Goal: Task Accomplishment & Management: Manage account settings

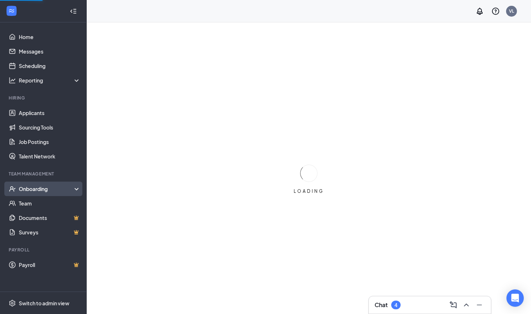
click at [35, 190] on div "Onboarding" at bounding box center [47, 188] width 56 height 7
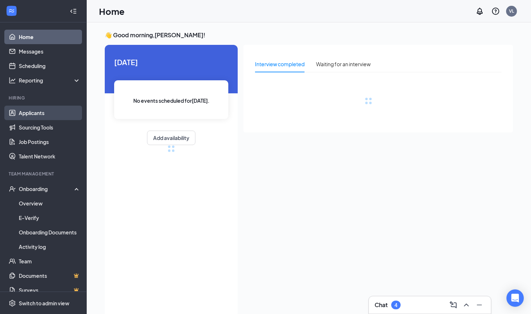
click at [28, 117] on link "Applicants" at bounding box center [50, 113] width 62 height 14
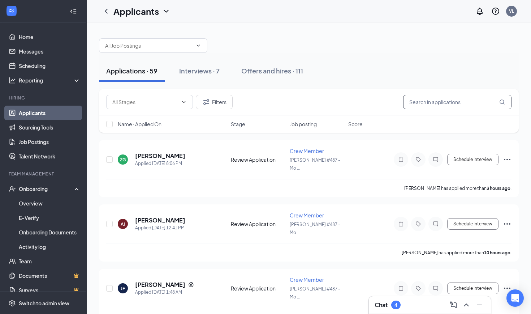
click at [296, 102] on input "text" at bounding box center [457, 102] width 108 height 14
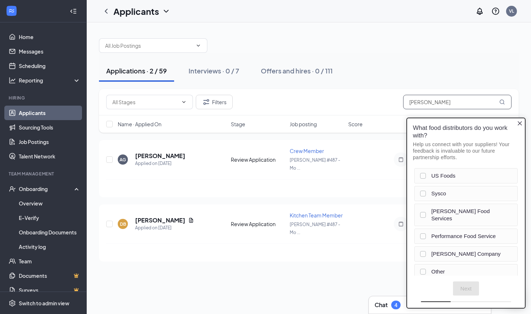
type input "[PERSON_NAME]"
click at [296, 125] on icon "Close button" at bounding box center [520, 123] width 4 height 4
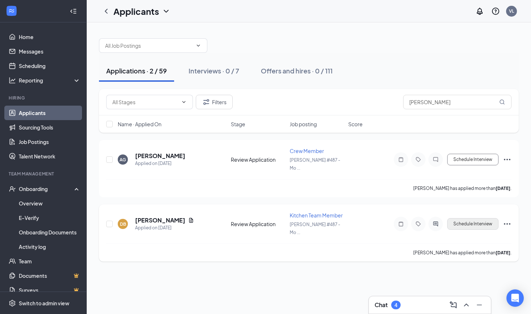
click at [296, 218] on button "Schedule Interview" at bounding box center [472, 224] width 51 height 12
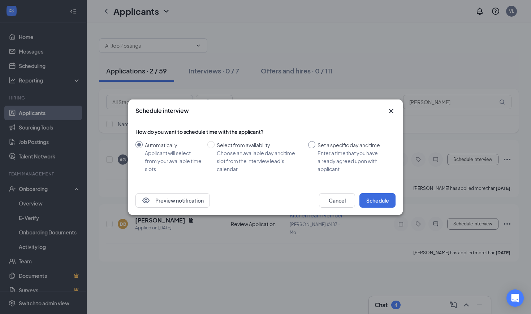
click at [296, 152] on div "Enter a time that you have already agreed upon with applicant" at bounding box center [354, 161] width 72 height 24
click at [296, 148] on input "Set a specific day and time Enter a time that you have already agreed upon with…" at bounding box center [311, 144] width 7 height 7
radio input "true"
radio input "false"
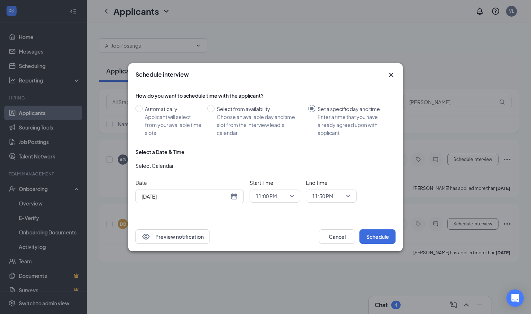
click at [230, 198] on div "[DATE]" at bounding box center [190, 196] width 96 height 8
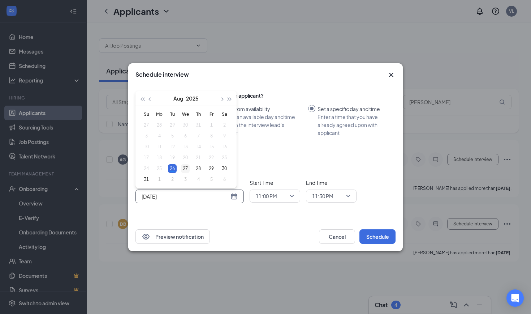
type input "[DATE]"
click at [184, 168] on div "27" at bounding box center [185, 168] width 9 height 9
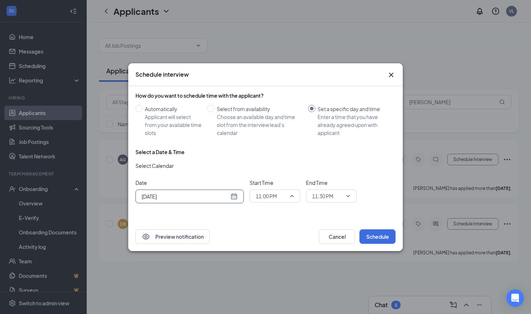
click at [289, 194] on span "11:00 PM" at bounding box center [275, 195] width 38 height 11
click at [269, 149] on div "09:45 AM" at bounding box center [275, 144] width 51 height 17
click at [296, 193] on span "11:30 PM" at bounding box center [322, 195] width 21 height 11
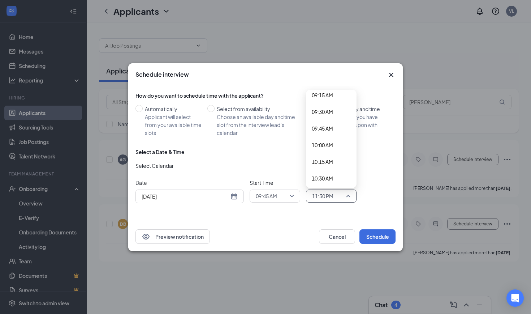
scroll to position [620, 0]
click at [296, 147] on span "10:00 AM" at bounding box center [322, 146] width 21 height 8
click at [296, 186] on div "Date [DATE] [DATE] Su Mo Tu We Th Fr Sa 27 28 29 30 31 1 2 3 4 5 6 7 8 9 10 11 …" at bounding box center [266, 191] width 260 height 25
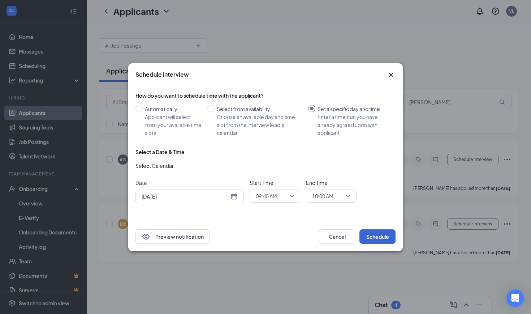
click at [296, 241] on button "Schedule" at bounding box center [378, 236] width 36 height 14
